Goal: Answer question/provide support: Share knowledge or assist other users

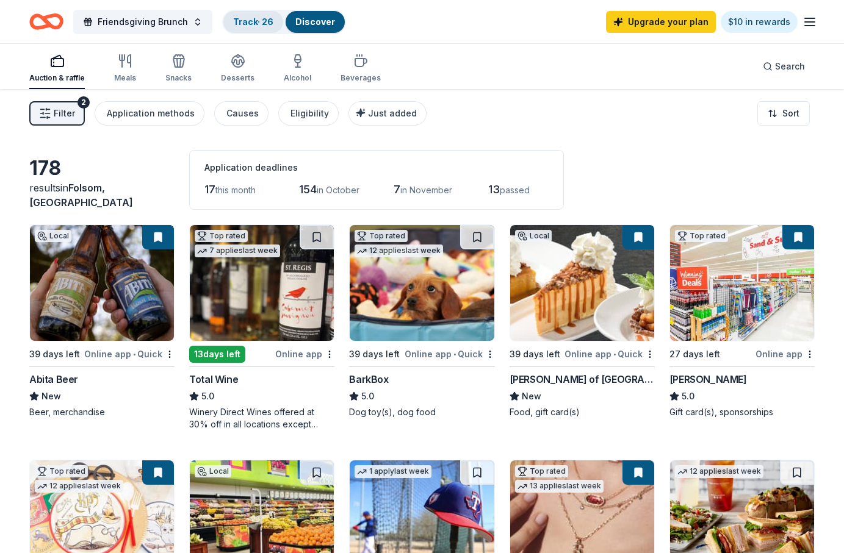
click at [253, 15] on div "Track · 26" at bounding box center [253, 22] width 60 height 22
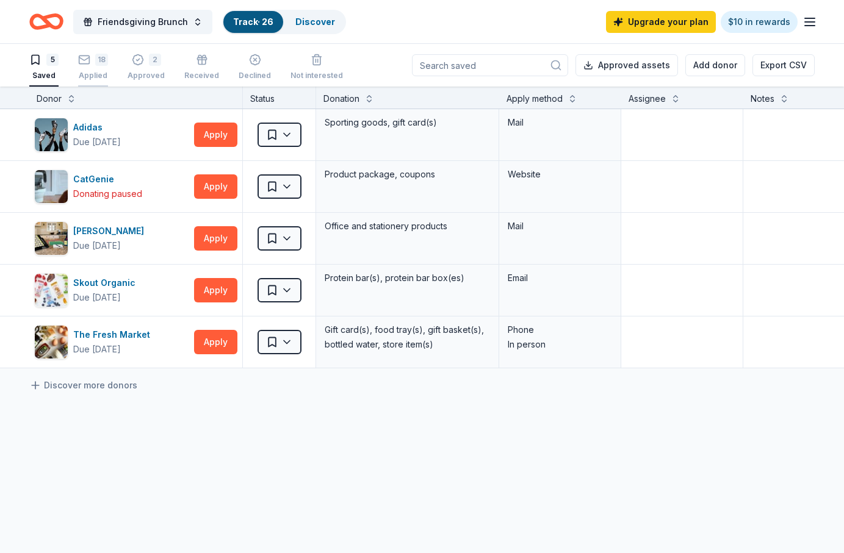
click at [102, 59] on div "18" at bounding box center [101, 60] width 13 height 12
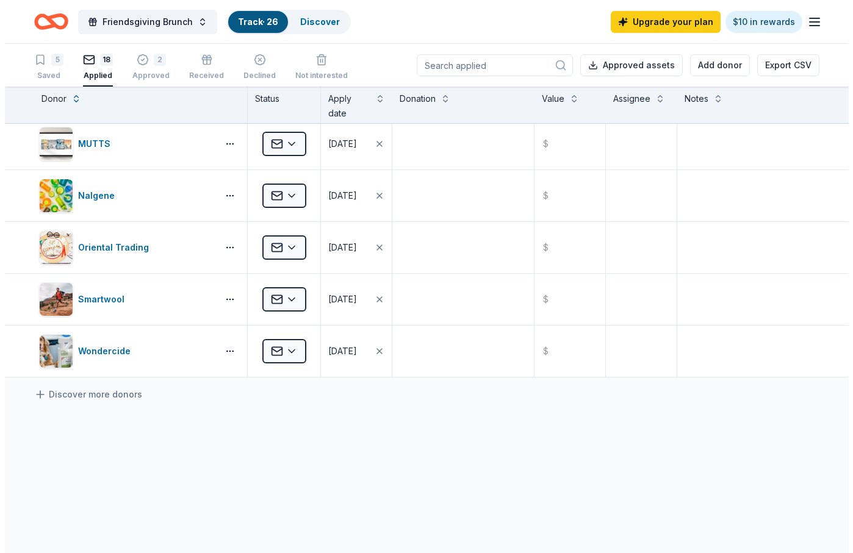
scroll to position [688, 0]
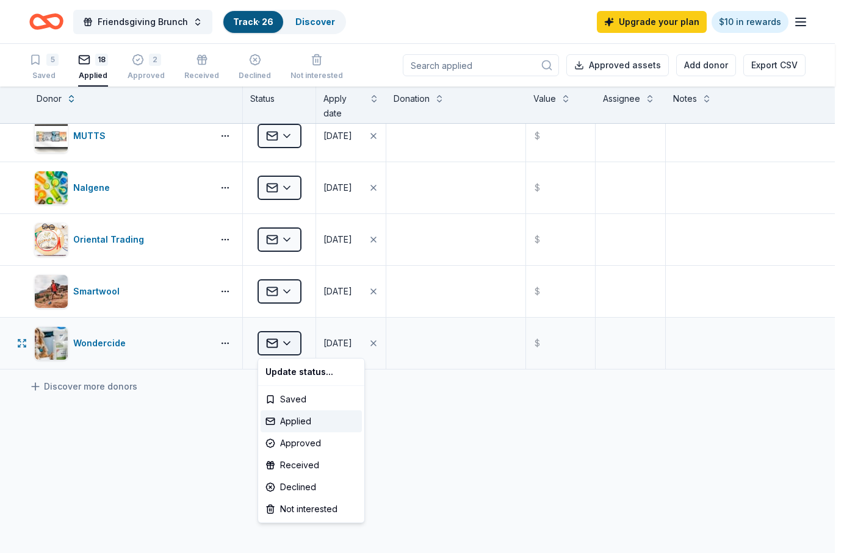
click at [285, 340] on html "Friendsgiving Brunch Track · 26 Discover Upgrade your plan $10 in rewards 5 Sav…" at bounding box center [422, 276] width 844 height 553
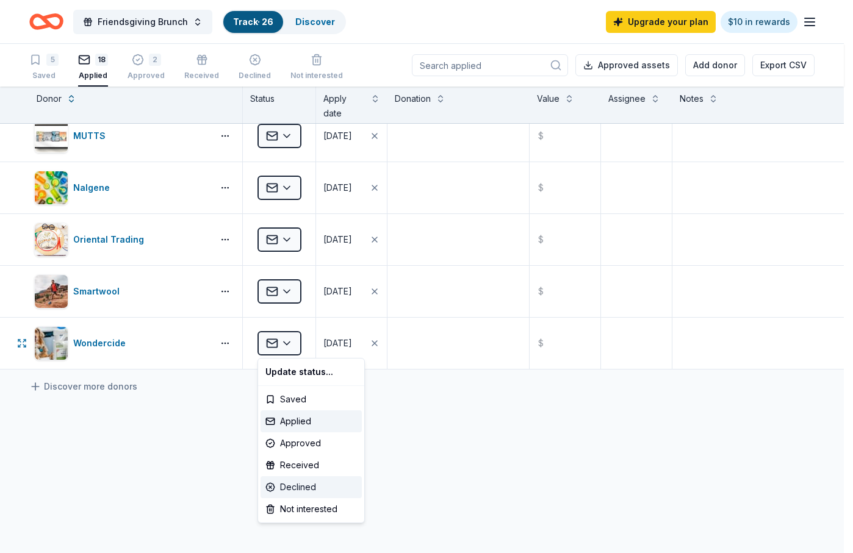
click at [298, 485] on div "Declined" at bounding box center [310, 487] width 101 height 22
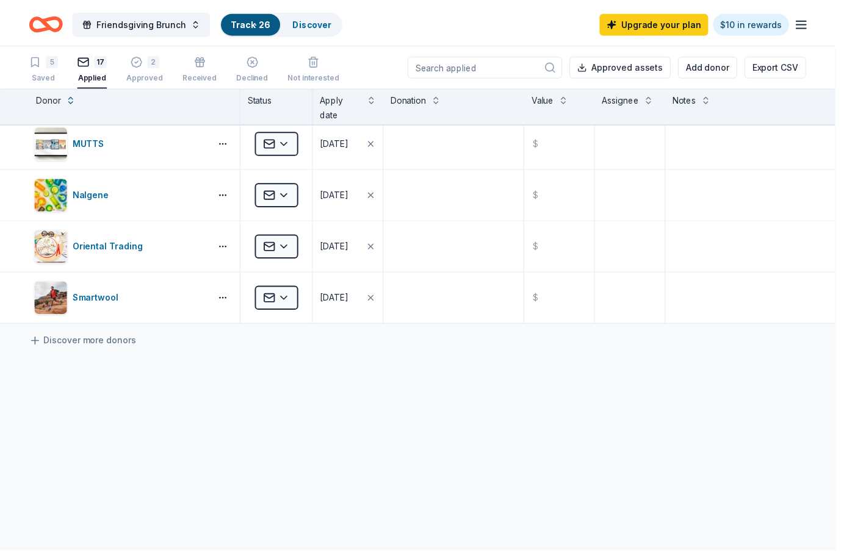
scroll to position [681, 0]
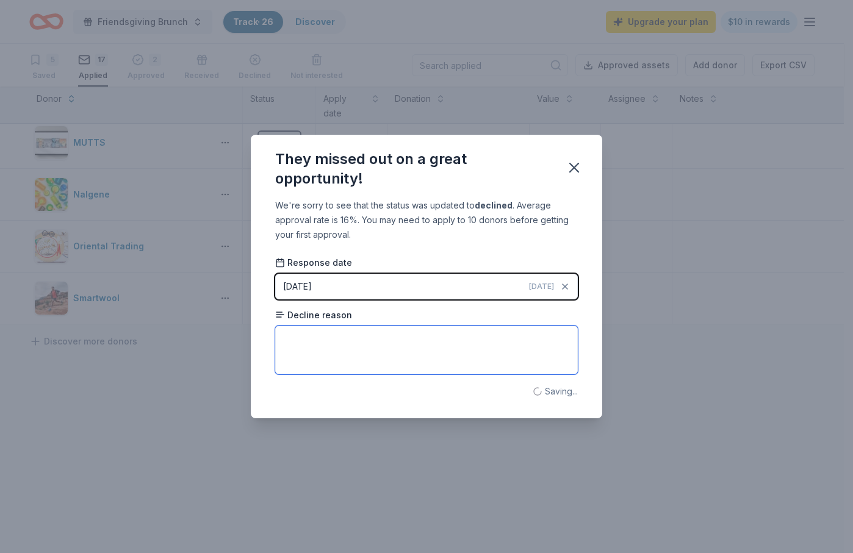
click at [337, 340] on textarea at bounding box center [426, 350] width 303 height 49
paste textarea "While we are unable to donate,"
type textarea ""While we are unable to donate""
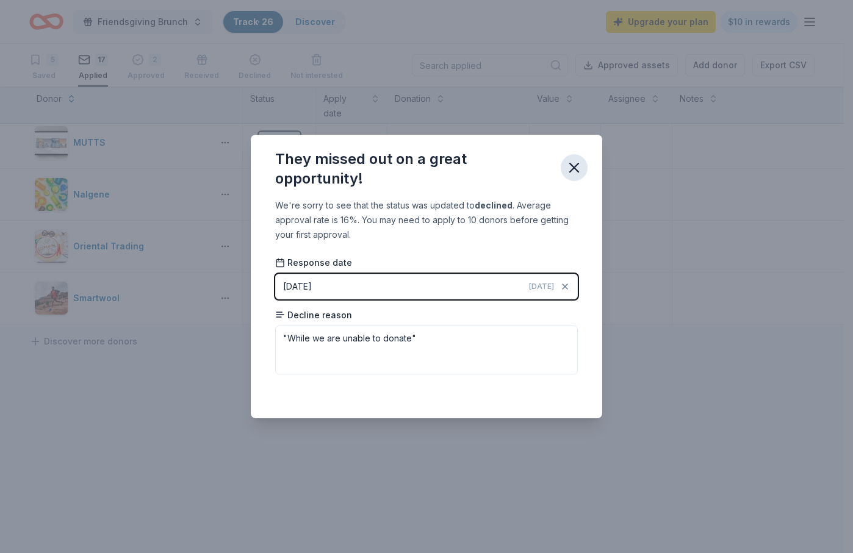
click at [574, 167] on icon "button" at bounding box center [574, 167] width 17 height 17
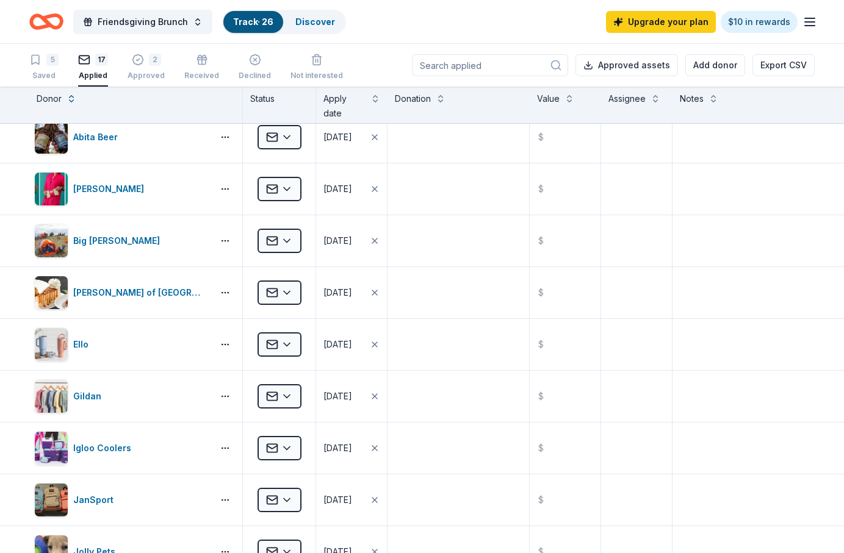
scroll to position [0, 0]
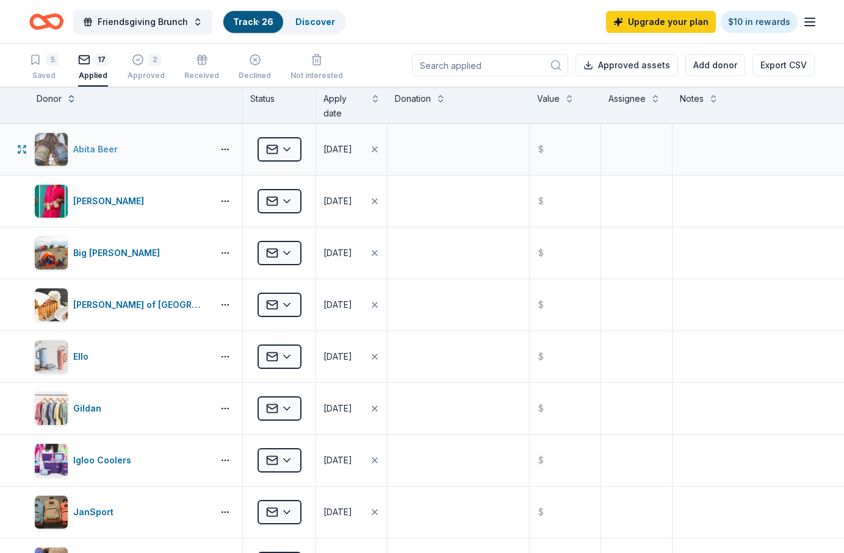
click at [54, 153] on img "button" at bounding box center [51, 149] width 33 height 33
